Goal: Task Accomplishment & Management: Manage account settings

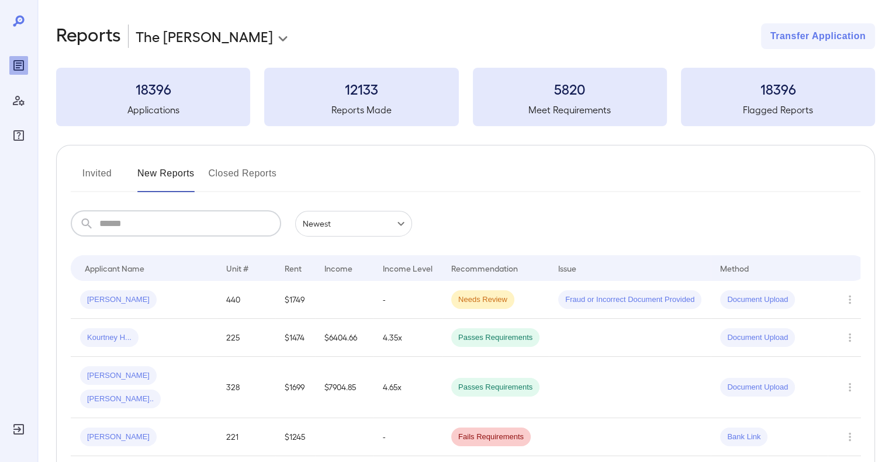
click at [223, 222] on input "text" at bounding box center [190, 224] width 182 height 26
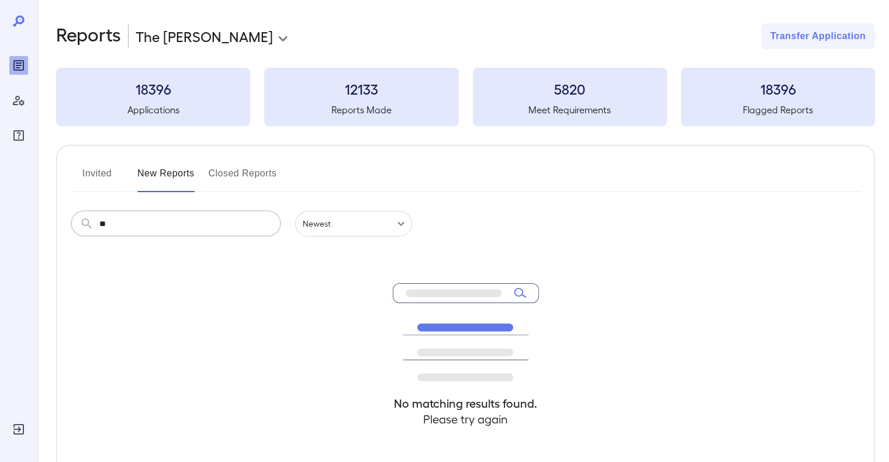
type input "*"
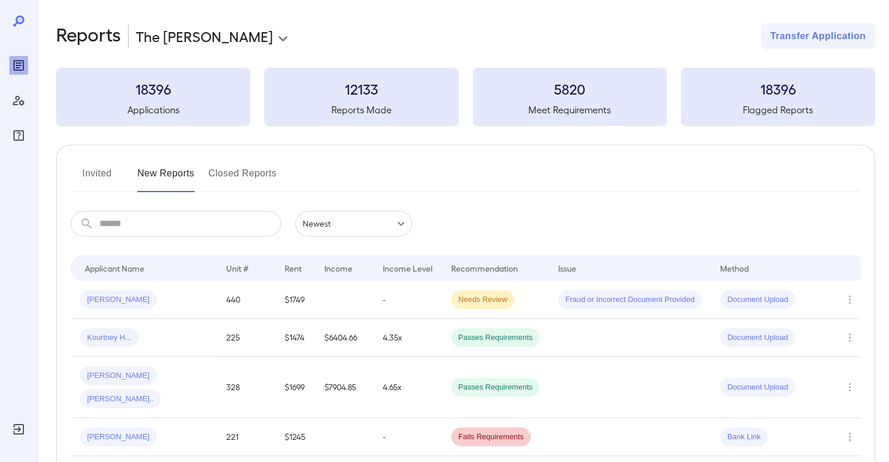
click at [99, 174] on button "Invited" at bounding box center [97, 178] width 53 height 28
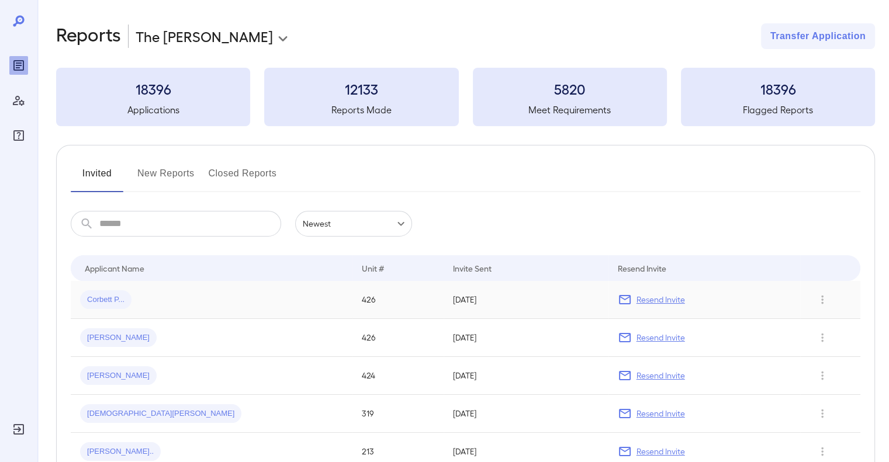
click at [637, 299] on p "Resend Invite" at bounding box center [661, 300] width 49 height 12
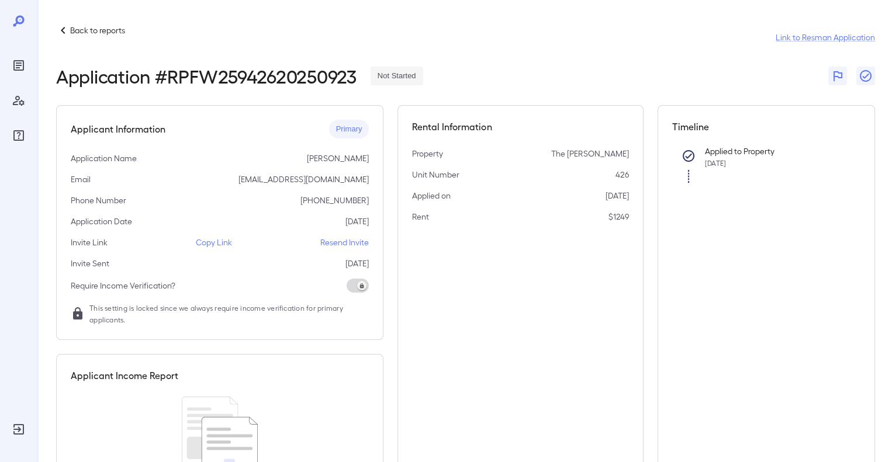
click at [351, 244] on p "Resend Invite" at bounding box center [344, 243] width 49 height 12
